Goal: Navigation & Orientation: Find specific page/section

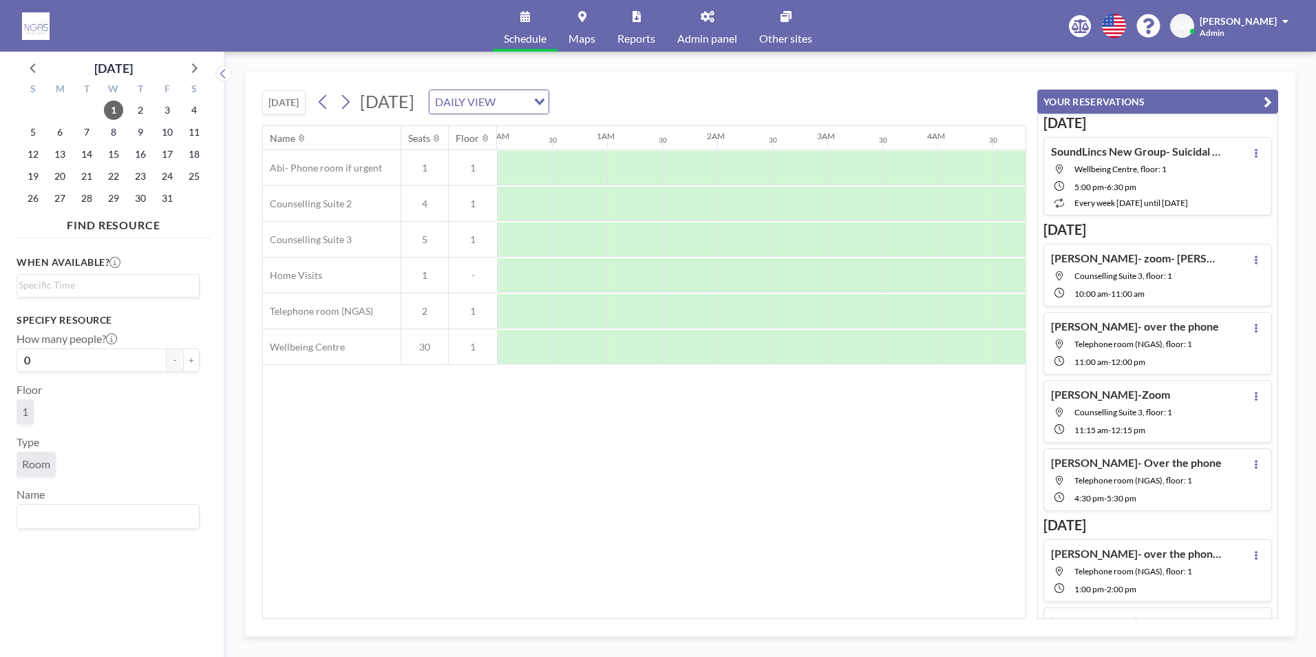
scroll to position [0, 1435]
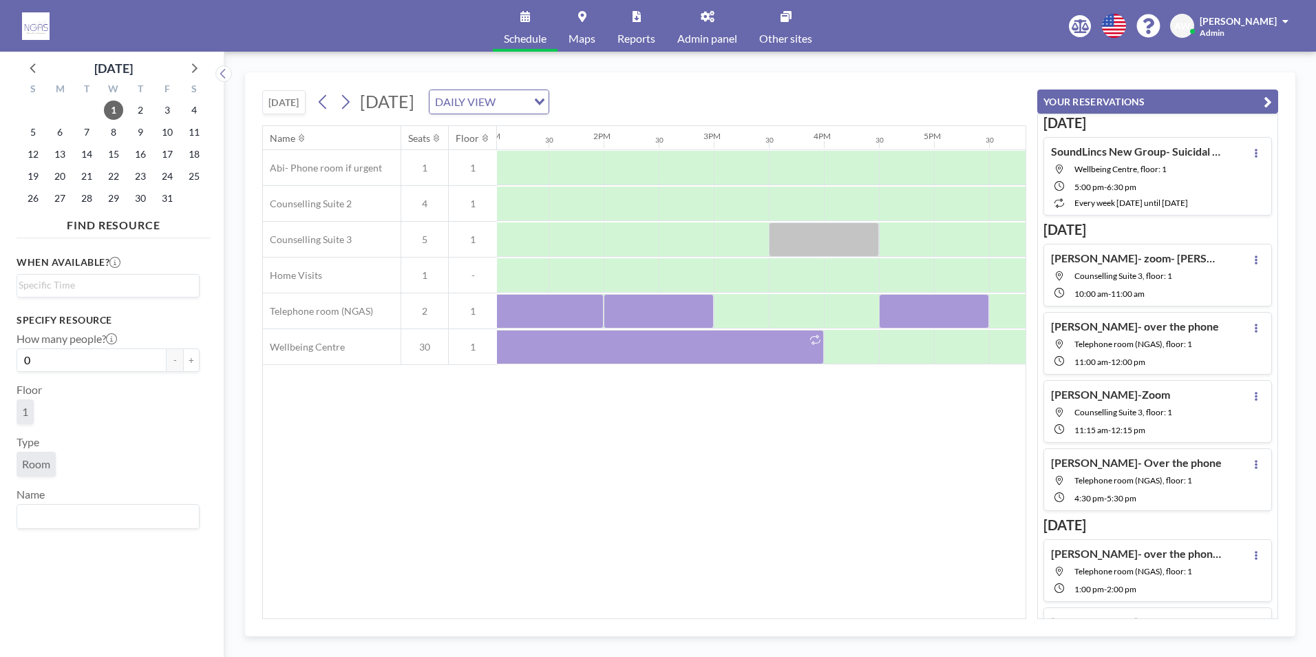
click at [798, 439] on div "Name Seats Floor 12AM 30 1AM 30 2AM 30 3AM 30 4AM 30 5AM 30 6AM 30 7AM 30 8AM 3…" at bounding box center [644, 372] width 763 height 492
click at [1241, 24] on span "[PERSON_NAME]" at bounding box center [1238, 21] width 77 height 12
click at [1235, 61] on span "Profile" at bounding box center [1247, 66] width 29 height 14
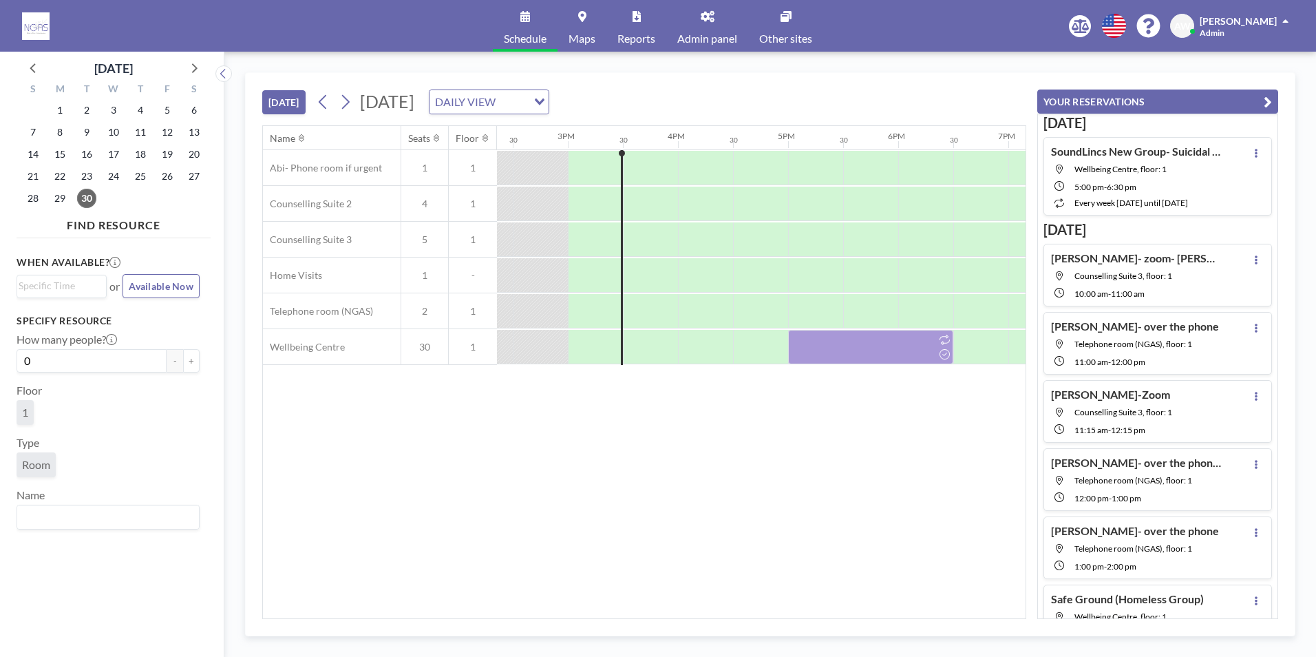
scroll to position [0, 1597]
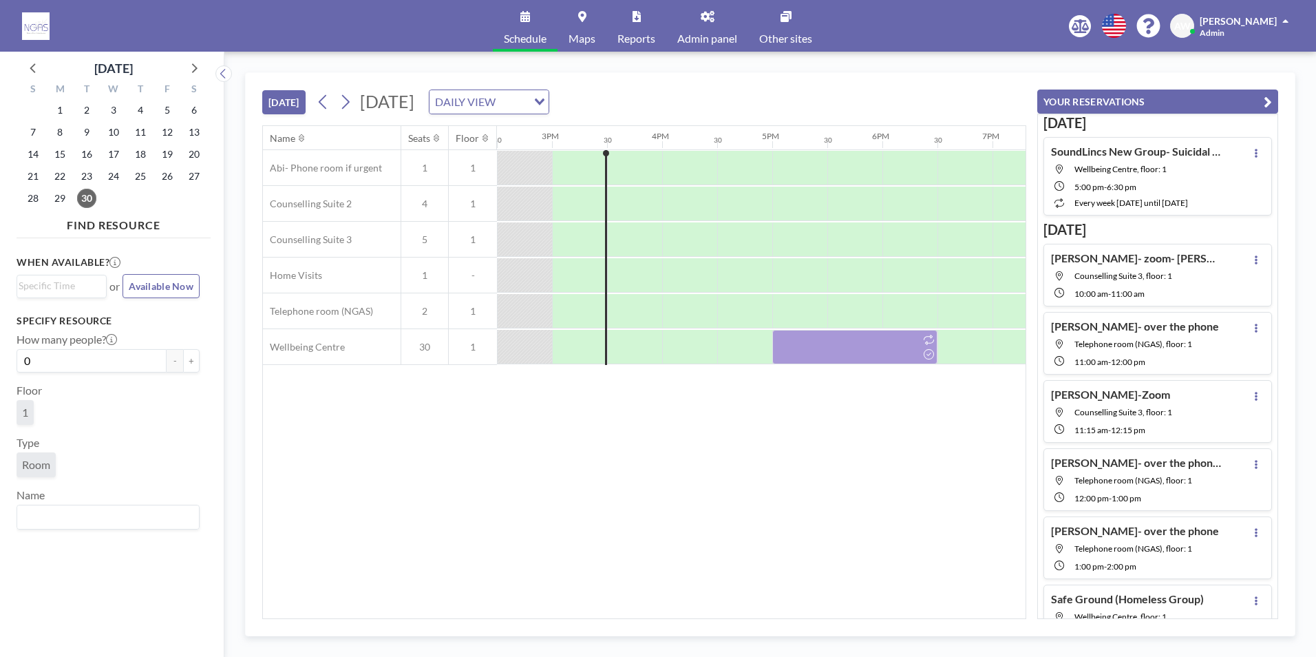
click at [704, 23] on link "Admin panel" at bounding box center [707, 26] width 82 height 52
